Goal: Navigation & Orientation: Find specific page/section

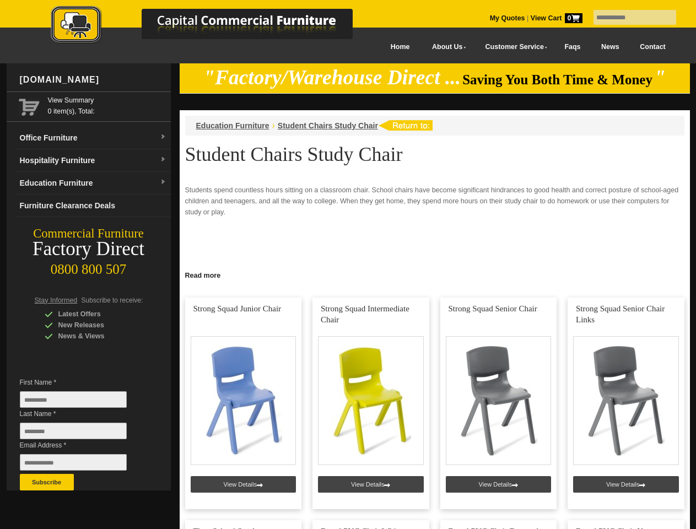
click at [628, 18] on input "text" at bounding box center [635, 17] width 83 height 15
click at [82, 434] on input "Last Name *" at bounding box center [73, 431] width 107 height 17
click at [47, 482] on button "Subscribe" at bounding box center [47, 482] width 54 height 17
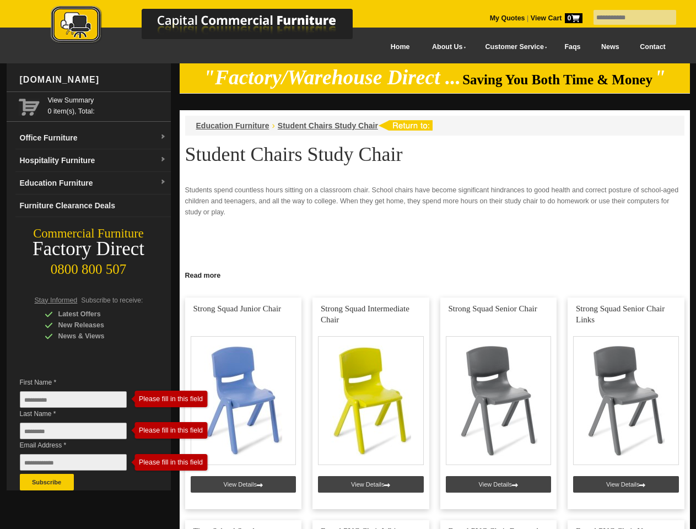
click at [435, 275] on link "Read more" at bounding box center [435, 274] width 511 height 14
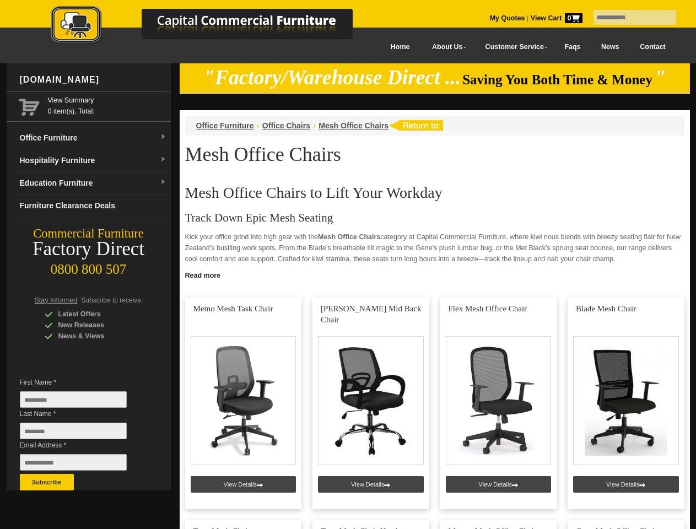
click at [628, 18] on input "text" at bounding box center [635, 17] width 83 height 15
click at [82, 434] on input "Last Name *" at bounding box center [73, 431] width 107 height 17
click at [47, 482] on button "Subscribe" at bounding box center [47, 482] width 54 height 17
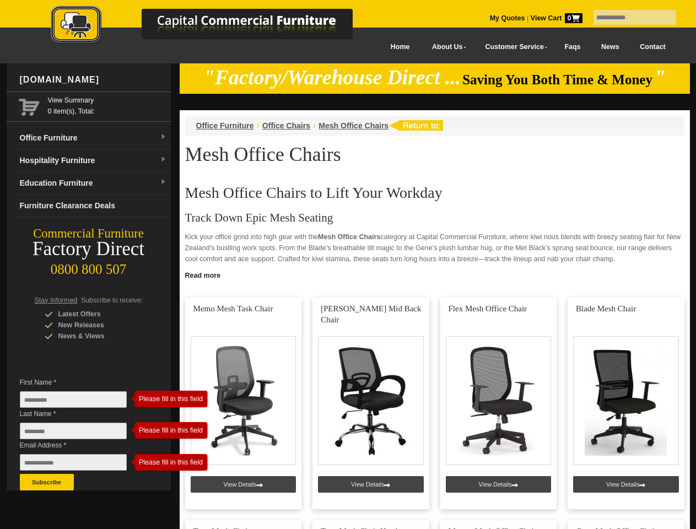
click at [435, 275] on link "Read more" at bounding box center [435, 274] width 511 height 14
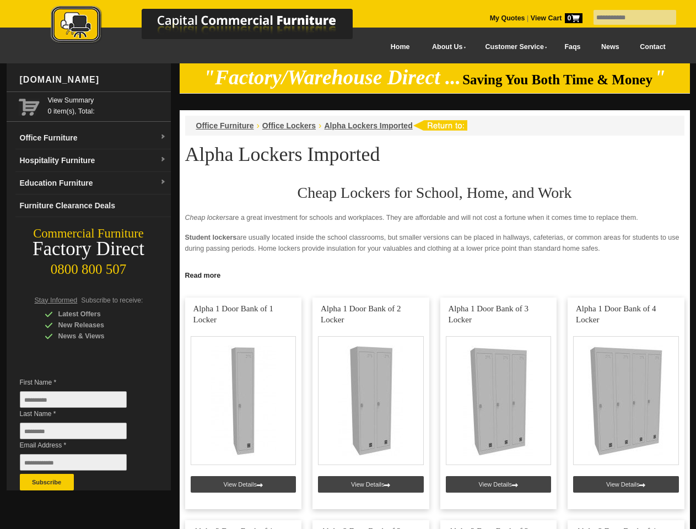
click at [628, 18] on input "text" at bounding box center [635, 17] width 83 height 15
click at [82, 434] on input "Last Name *" at bounding box center [73, 431] width 107 height 17
click at [47, 482] on button "Subscribe" at bounding box center [47, 482] width 54 height 17
click at [628, 18] on input "text" at bounding box center [635, 17] width 83 height 15
click at [82, 434] on input "Last Name *" at bounding box center [73, 431] width 107 height 17
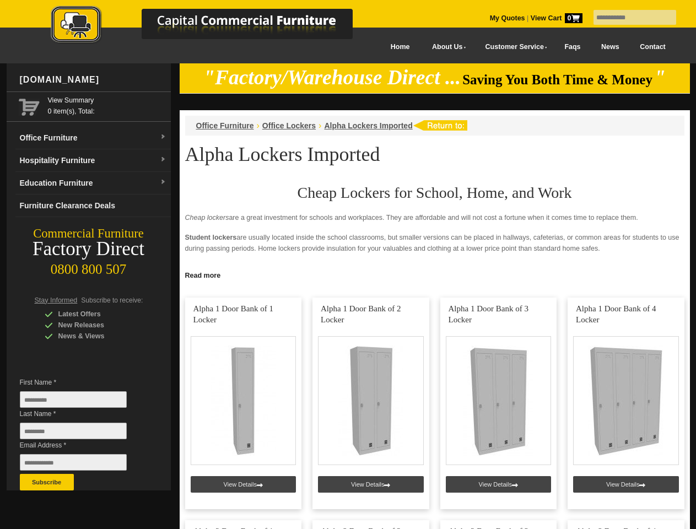
click at [47, 482] on button "Subscribe" at bounding box center [47, 482] width 54 height 17
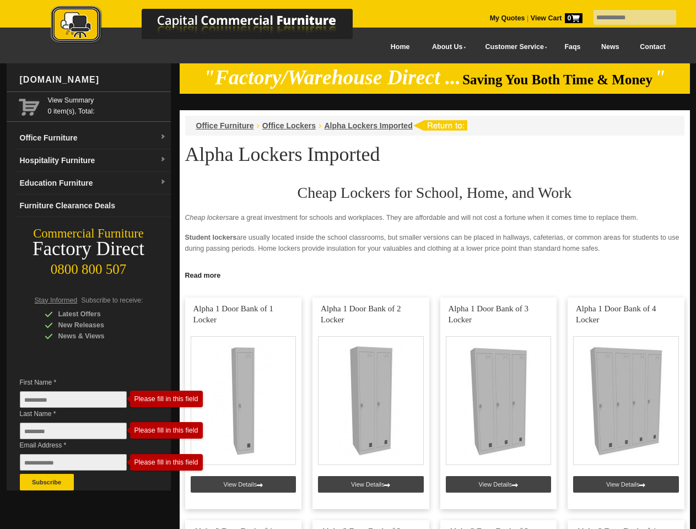
click at [435, 275] on link "Read more" at bounding box center [435, 274] width 511 height 14
